Goal: Find specific page/section: Find specific page/section

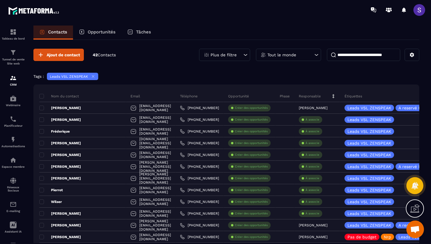
click at [93, 76] on icon at bounding box center [93, 76] width 4 height 4
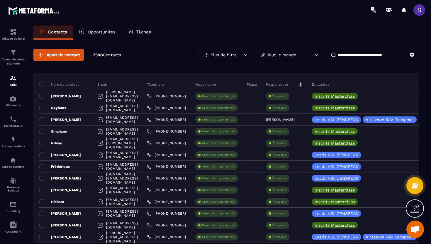
click at [243, 55] on icon at bounding box center [246, 55] width 6 height 6
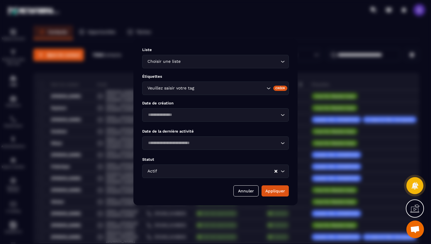
click at [177, 92] on div "Veuillez saisir votre tag" at bounding box center [215, 88] width 147 height 13
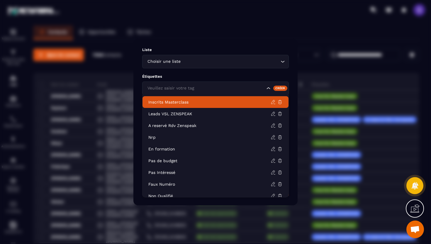
click at [167, 106] on li "Inscrits Masterclass" at bounding box center [216, 102] width 146 height 12
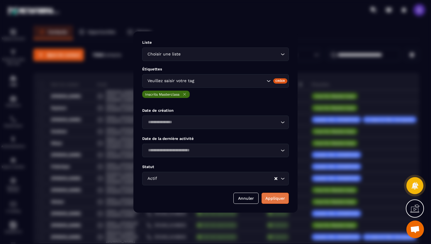
click at [275, 199] on button "Appliquer" at bounding box center [275, 198] width 27 height 11
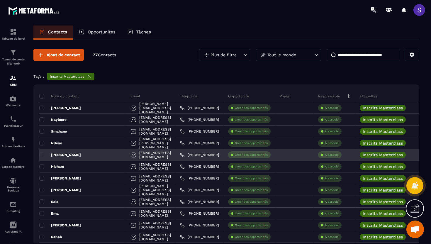
click at [58, 155] on p "[PERSON_NAME]" at bounding box center [60, 154] width 42 height 5
